Goal: Find specific page/section: Find specific page/section

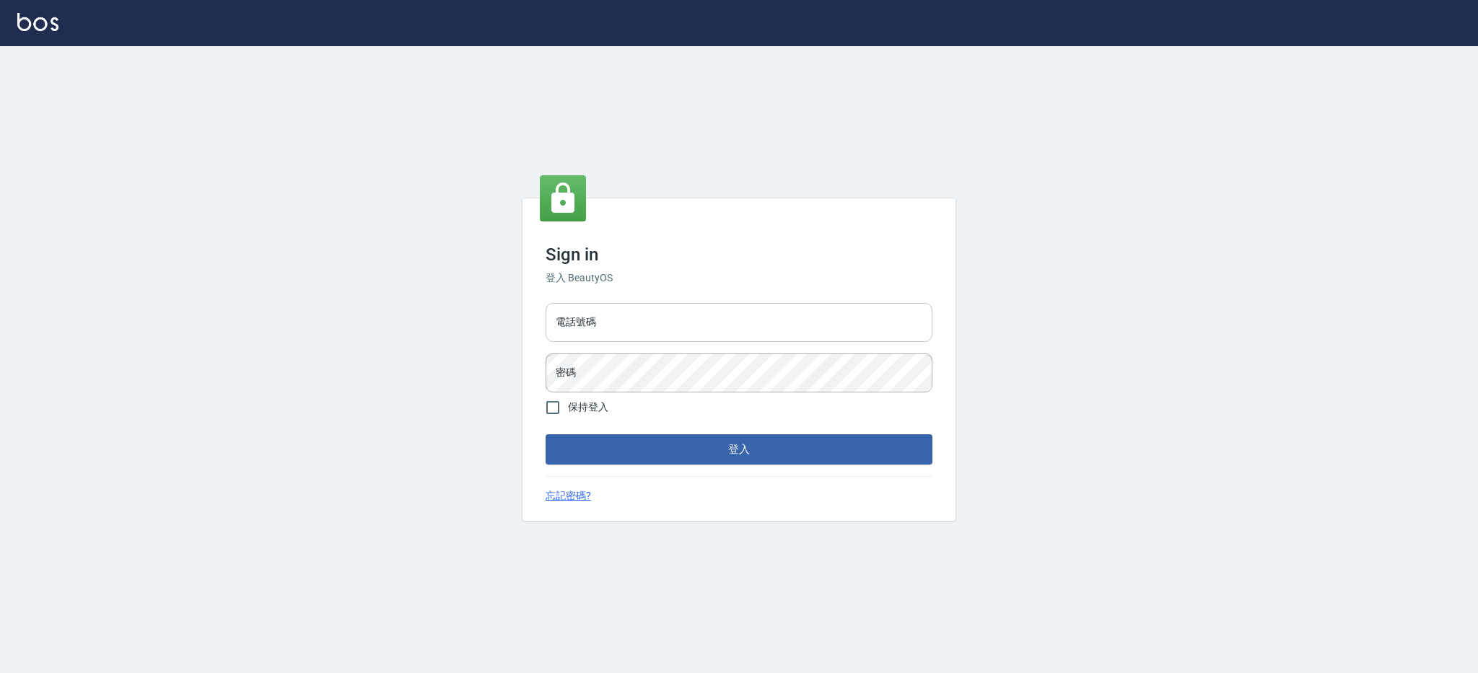
drag, startPoint x: 0, startPoint y: 0, endPoint x: 627, endPoint y: 313, distance: 701.0
click at [627, 313] on input "電話號碼" at bounding box center [739, 322] width 387 height 39
type input "0426312798"
click at [546, 434] on button "登入" at bounding box center [739, 449] width 387 height 30
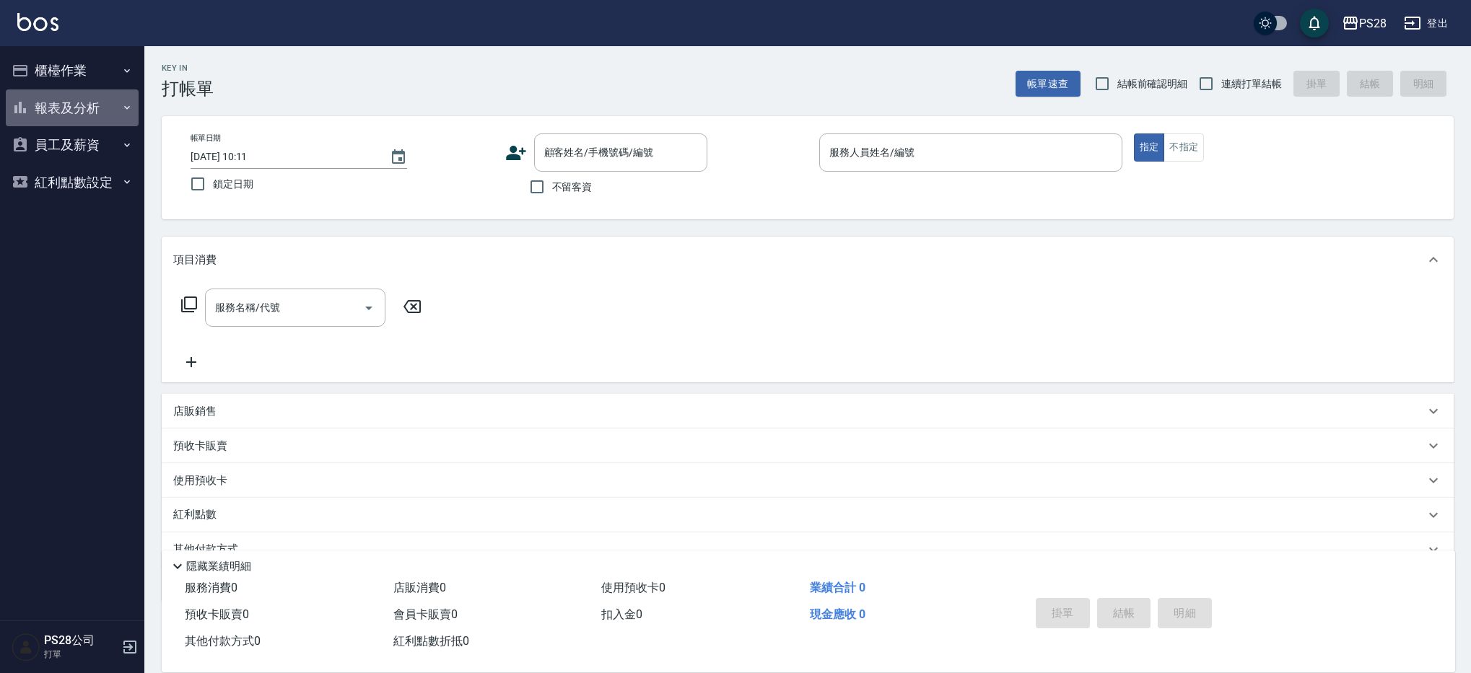
click at [39, 106] on button "報表及分析" at bounding box center [72, 108] width 133 height 38
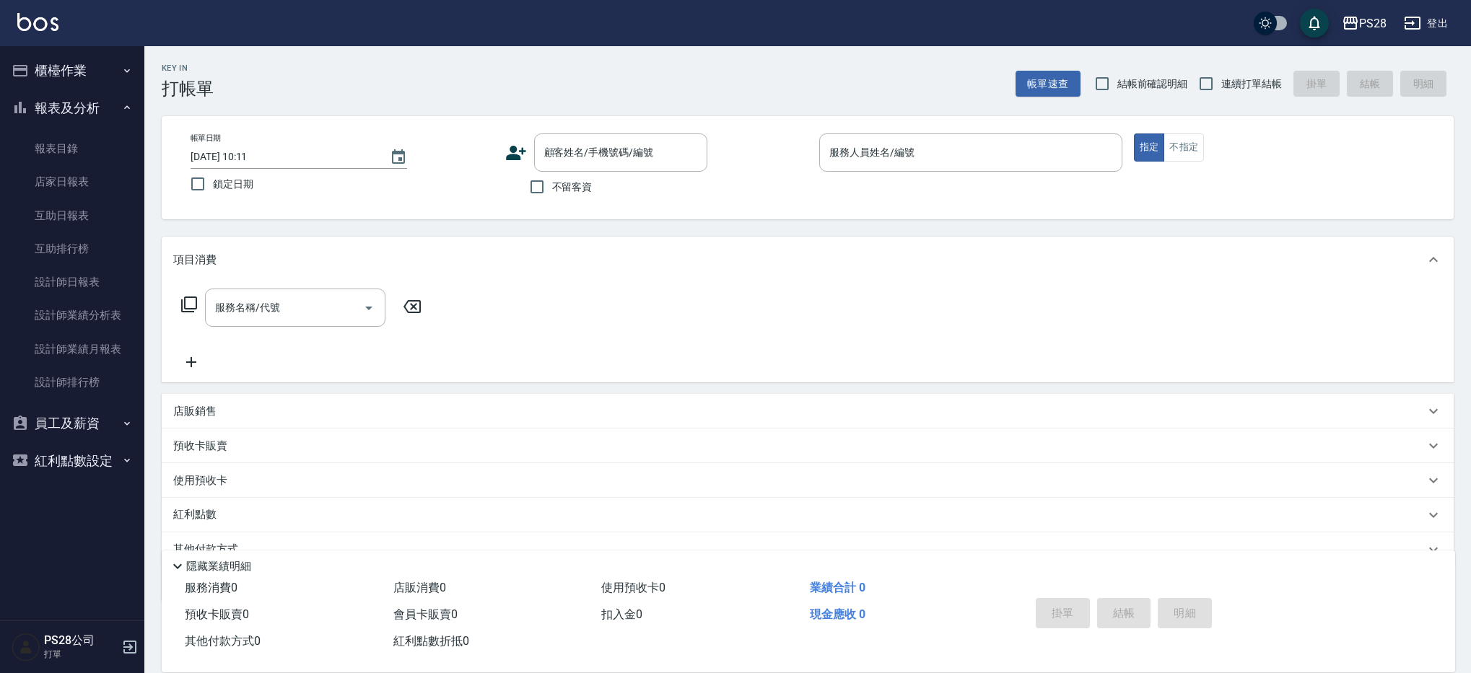
scroll to position [16, 0]
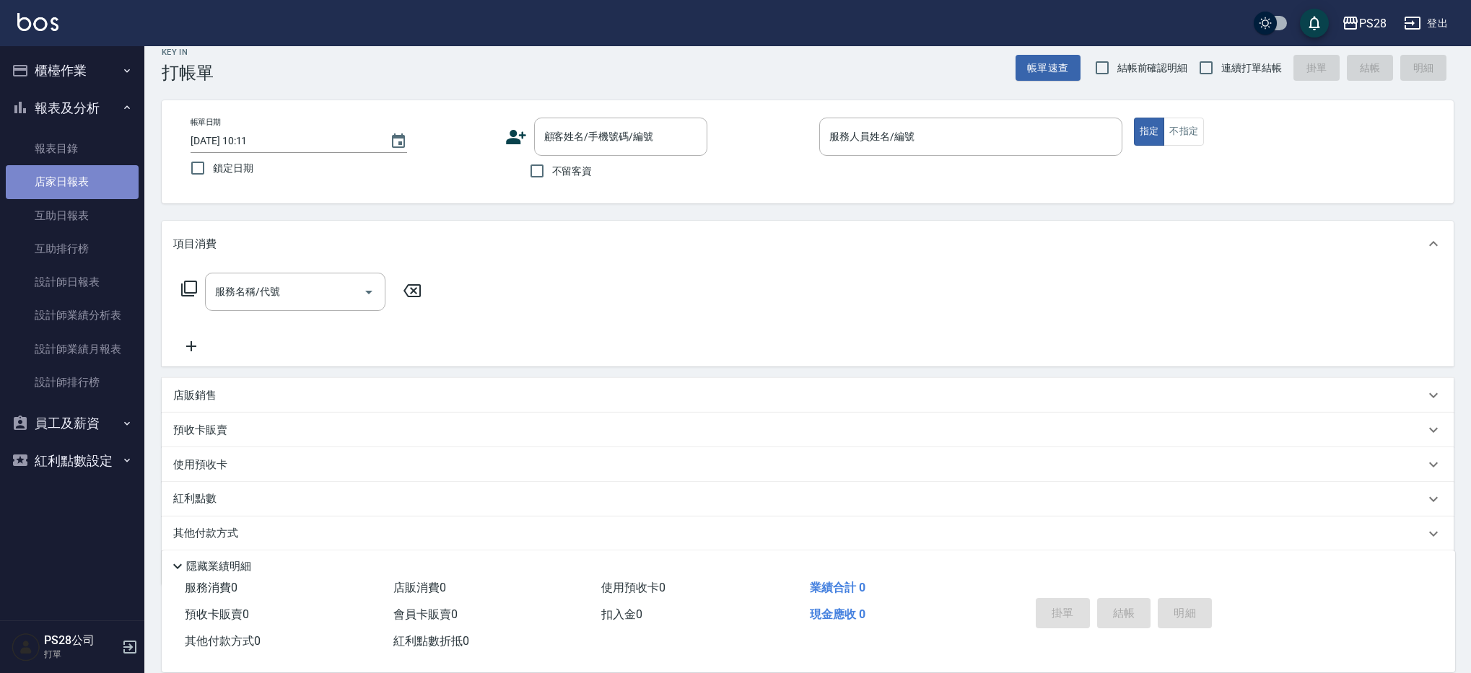
click at [98, 183] on link "店家日報表" at bounding box center [72, 181] width 133 height 33
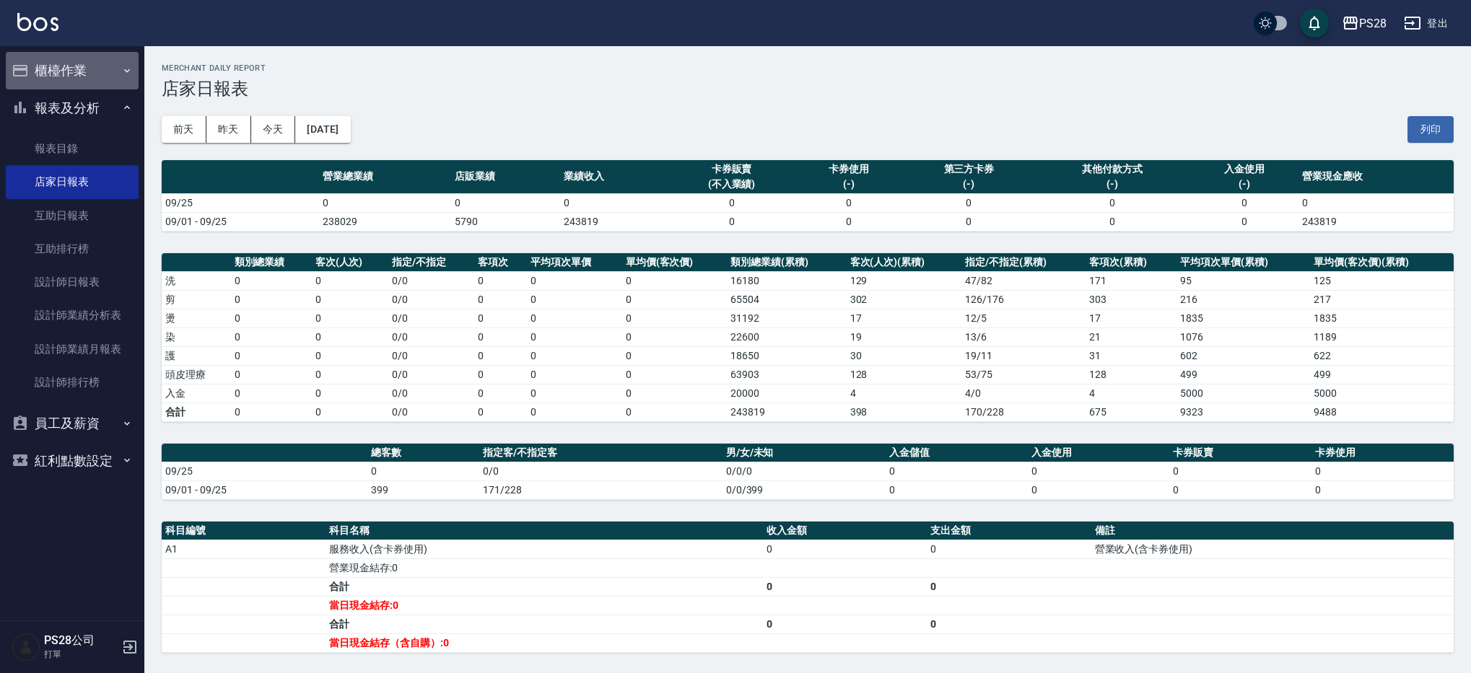
drag, startPoint x: 73, startPoint y: 70, endPoint x: 69, endPoint y: 129, distance: 59.3
click at [73, 70] on button "櫃檯作業" at bounding box center [72, 71] width 133 height 38
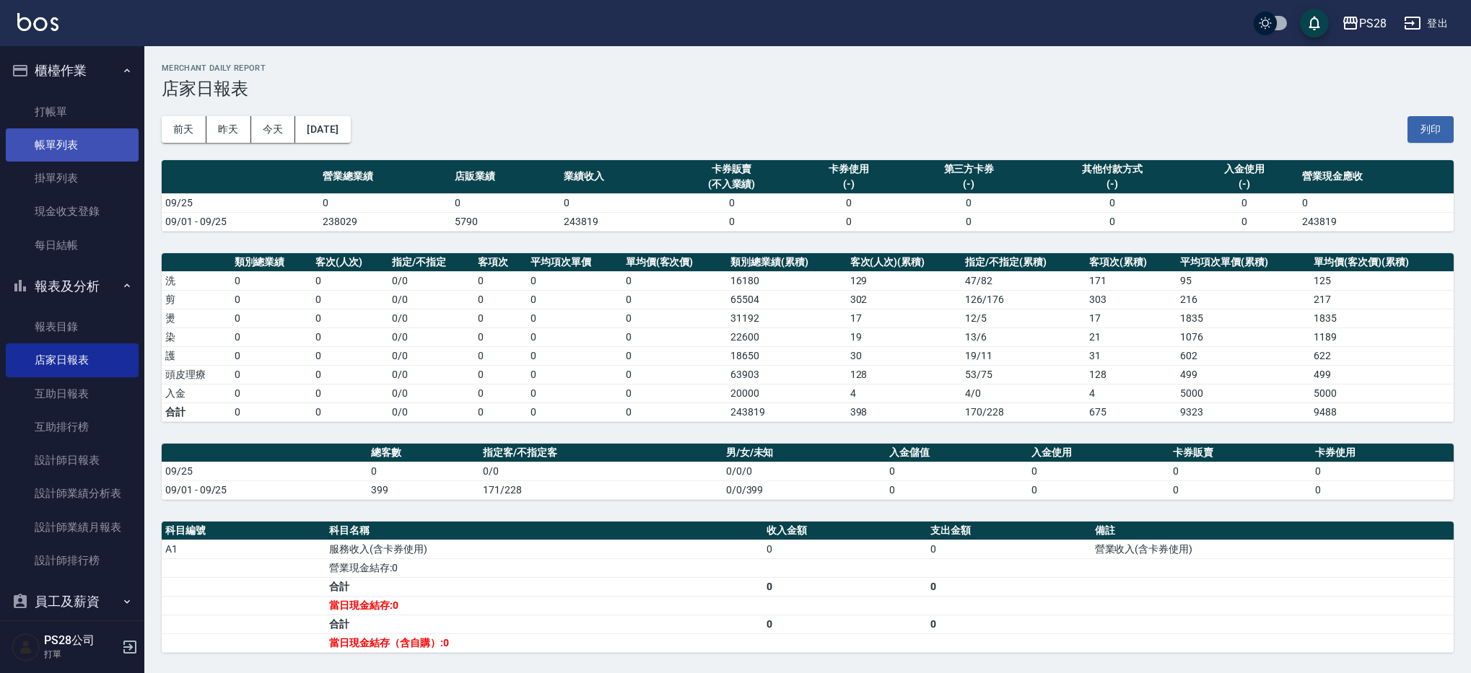
click at [68, 134] on link "帳單列表" at bounding box center [72, 144] width 133 height 33
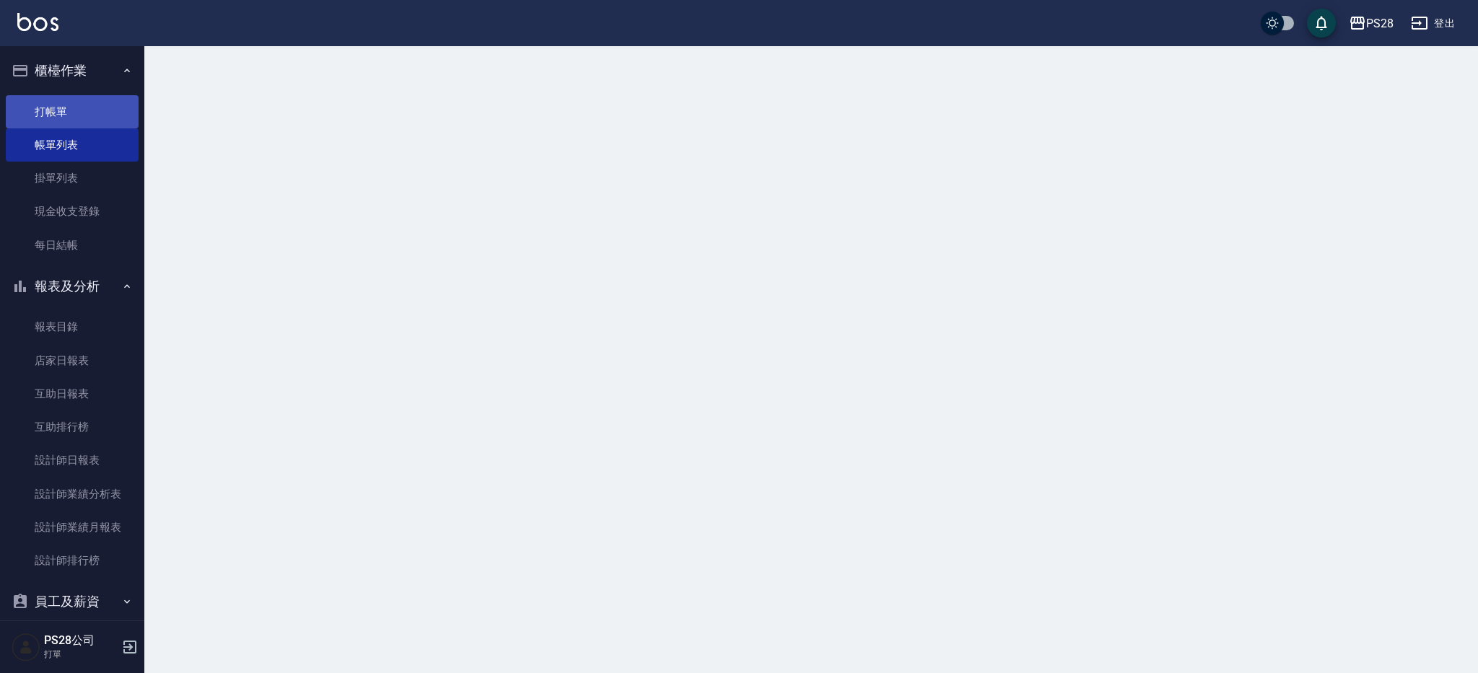
click at [76, 118] on link "打帳單" at bounding box center [72, 111] width 133 height 33
